Goal: Find specific page/section: Find specific page/section

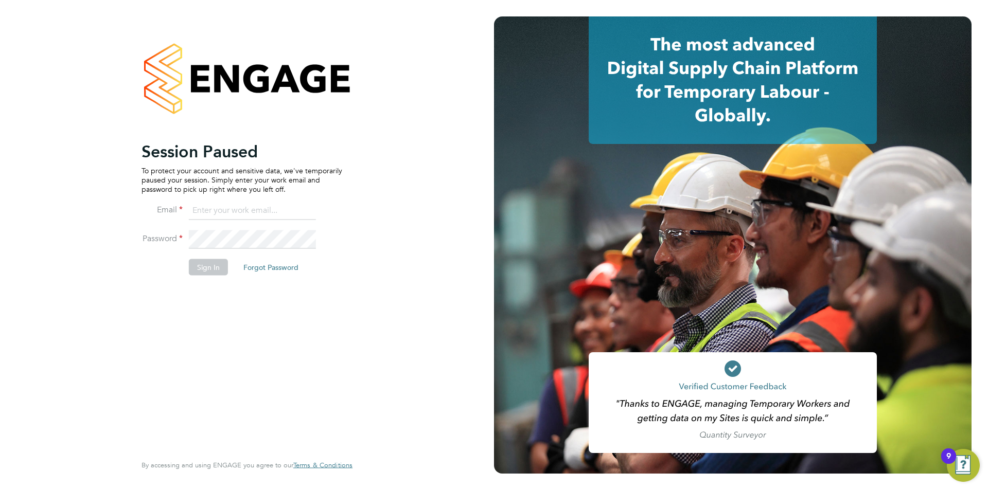
click at [238, 211] on input at bounding box center [252, 211] width 127 height 19
type input "[EMAIL_ADDRESS][DOMAIN_NAME]"
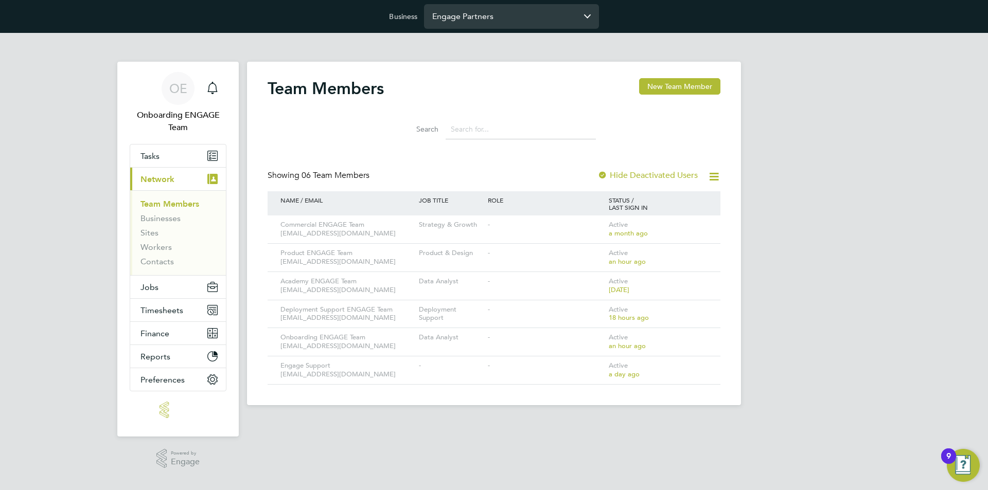
click at [462, 14] on input "Engage Partners" at bounding box center [511, 16] width 175 height 24
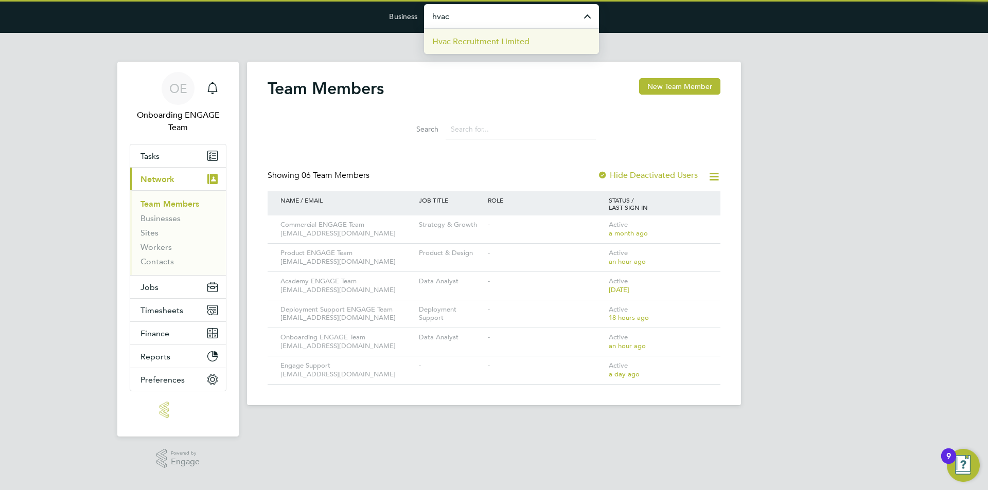
click at [487, 42] on span "Hvac Recruitment Limited" at bounding box center [480, 42] width 97 height 12
type input "Hvac Recruitment Limited"
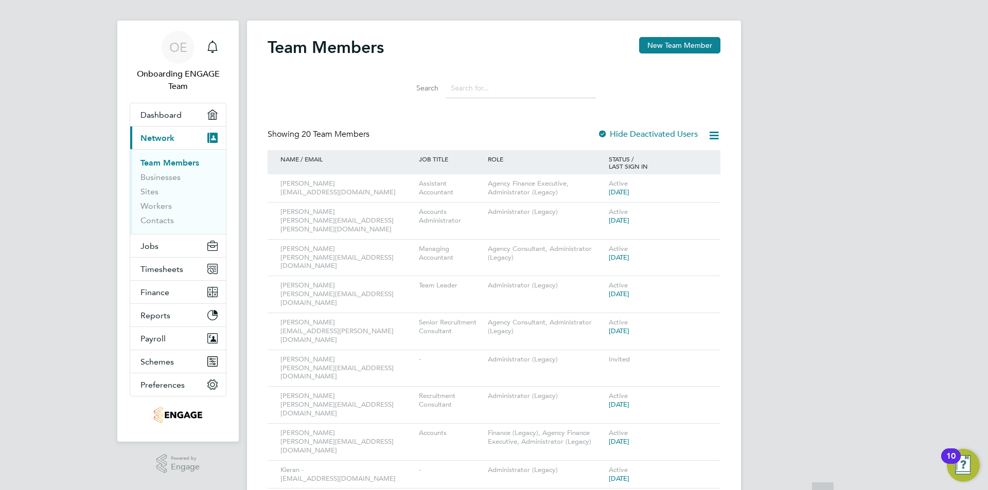
scroll to position [35, 0]
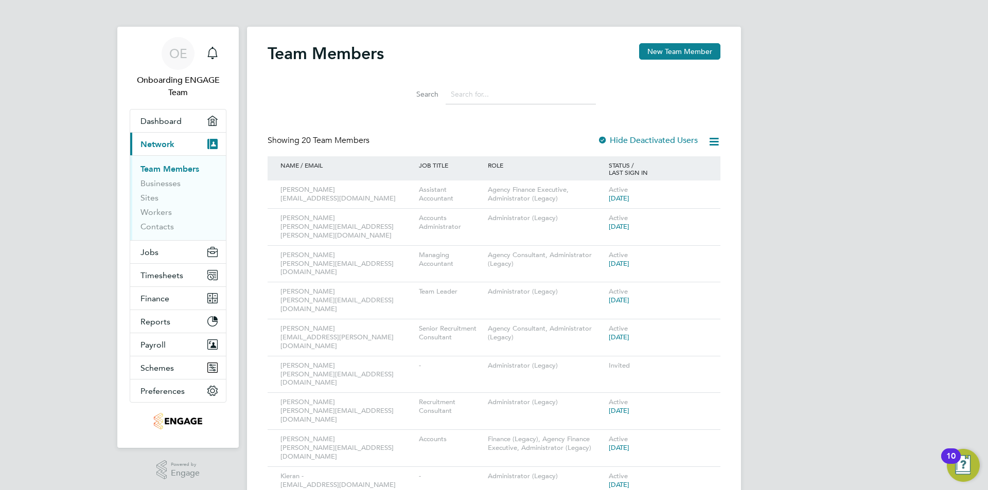
click at [489, 84] on li "Search" at bounding box center [493, 94] width 229 height 30
drag, startPoint x: 493, startPoint y: 91, endPoint x: 499, endPoint y: 91, distance: 5.2
click at [494, 91] on input at bounding box center [521, 94] width 150 height 20
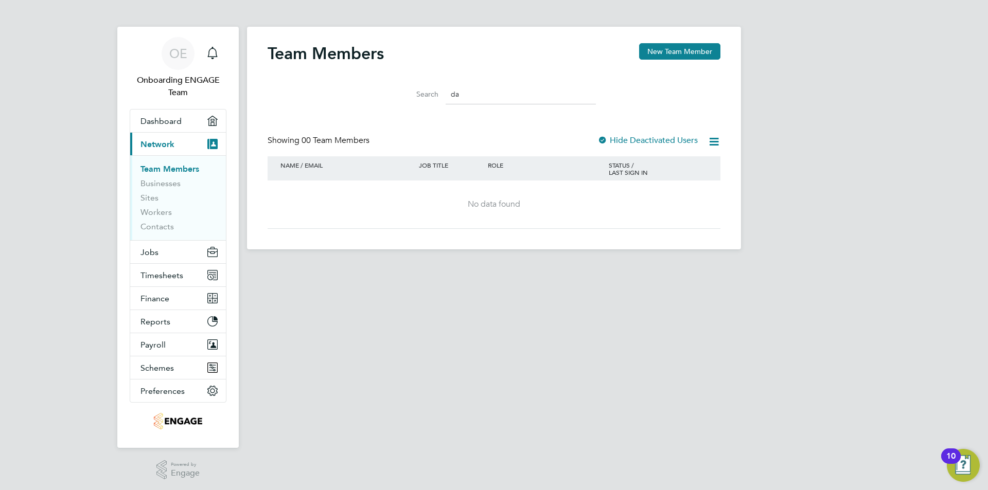
type input "d"
